Goal: Information Seeking & Learning: Learn about a topic

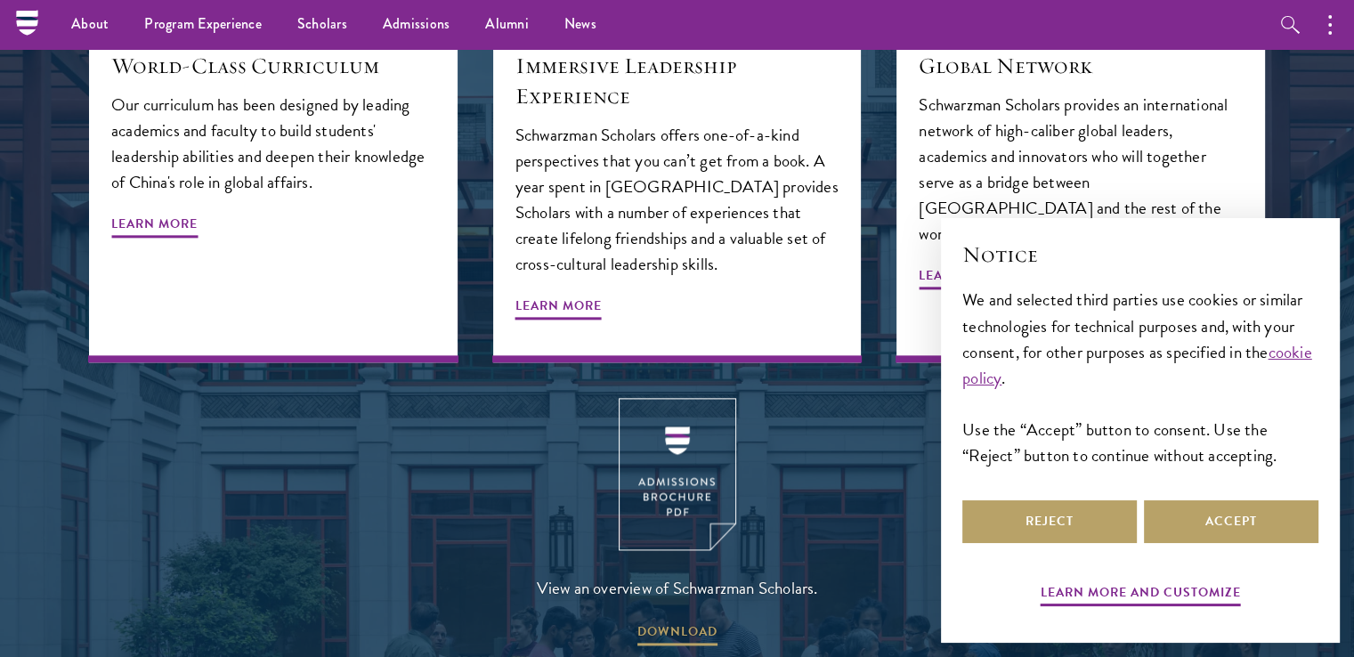
scroll to position [2047, 0]
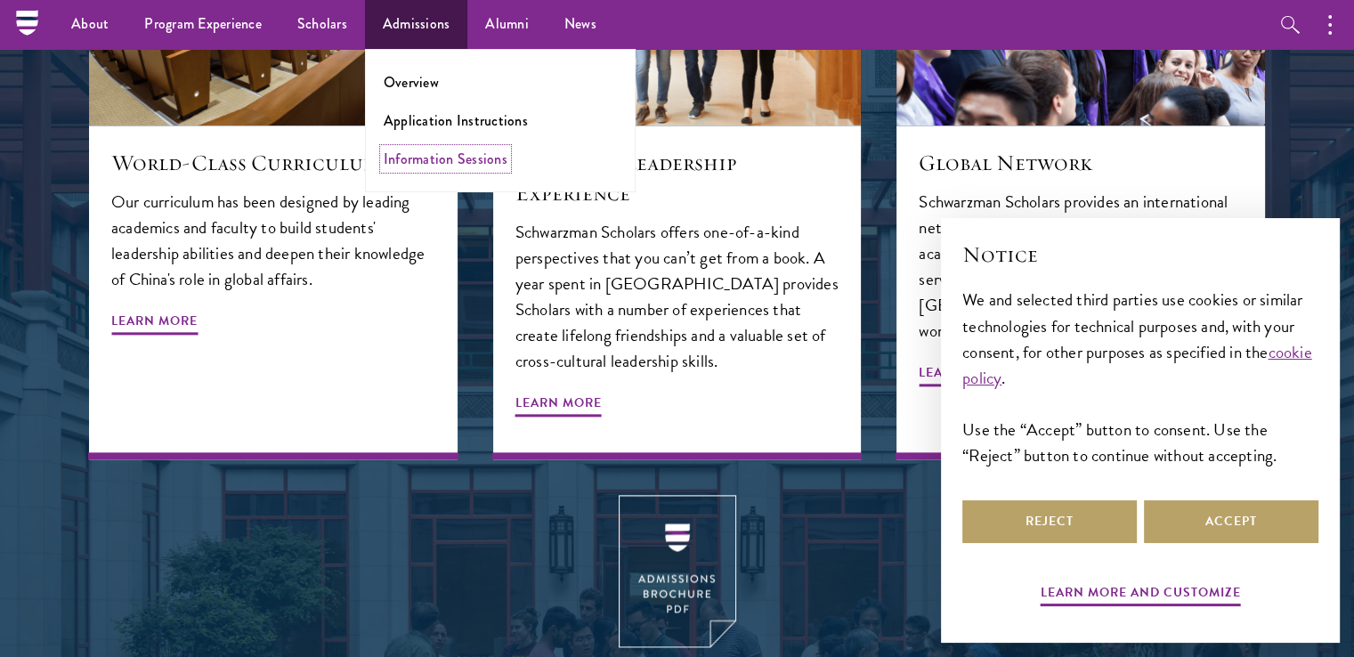
click at [415, 154] on link "Information Sessions" at bounding box center [446, 159] width 124 height 20
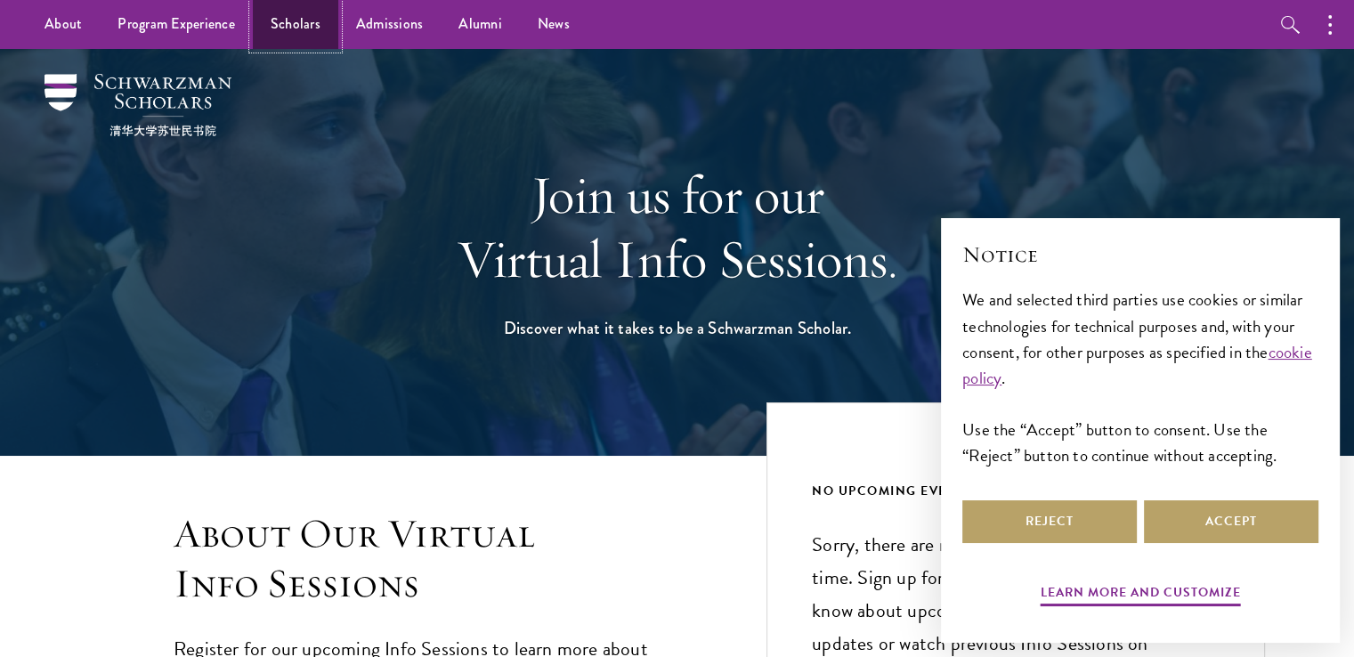
click at [312, 22] on link "Scholars" at bounding box center [295, 24] width 85 height 49
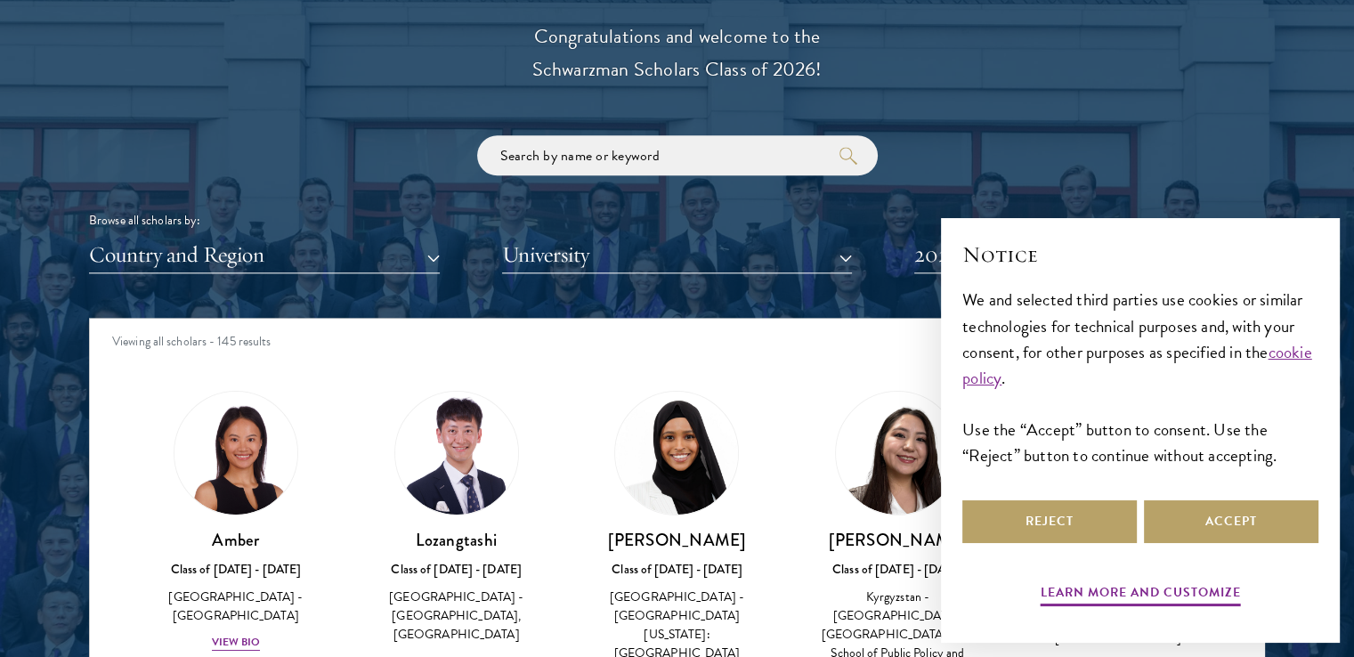
scroll to position [2047, 0]
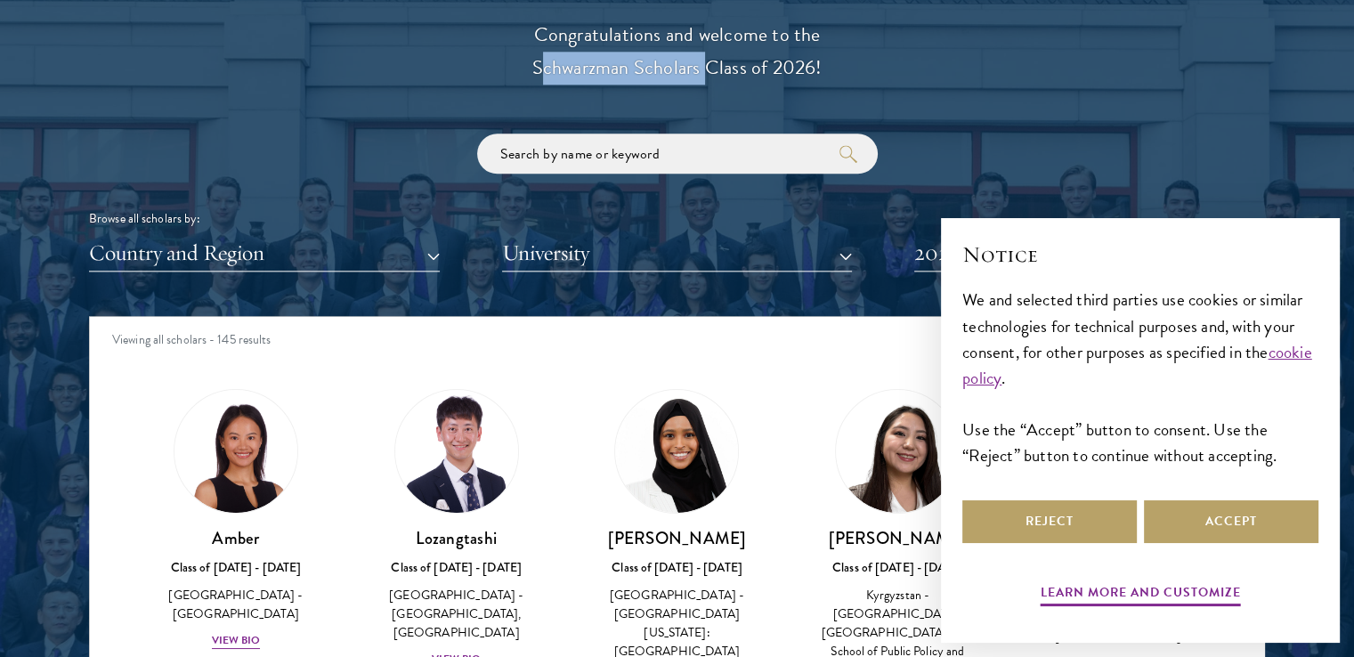
drag, startPoint x: 538, startPoint y: 66, endPoint x: 698, endPoint y: 75, distance: 160.5
click at [698, 75] on p "Congratulations and welcome to the Schwarzman Scholars Class of 2026!" at bounding box center [677, 52] width 552 height 66
copy p "Schwarzman Scholars"
